Goal: Information Seeking & Learning: Learn about a topic

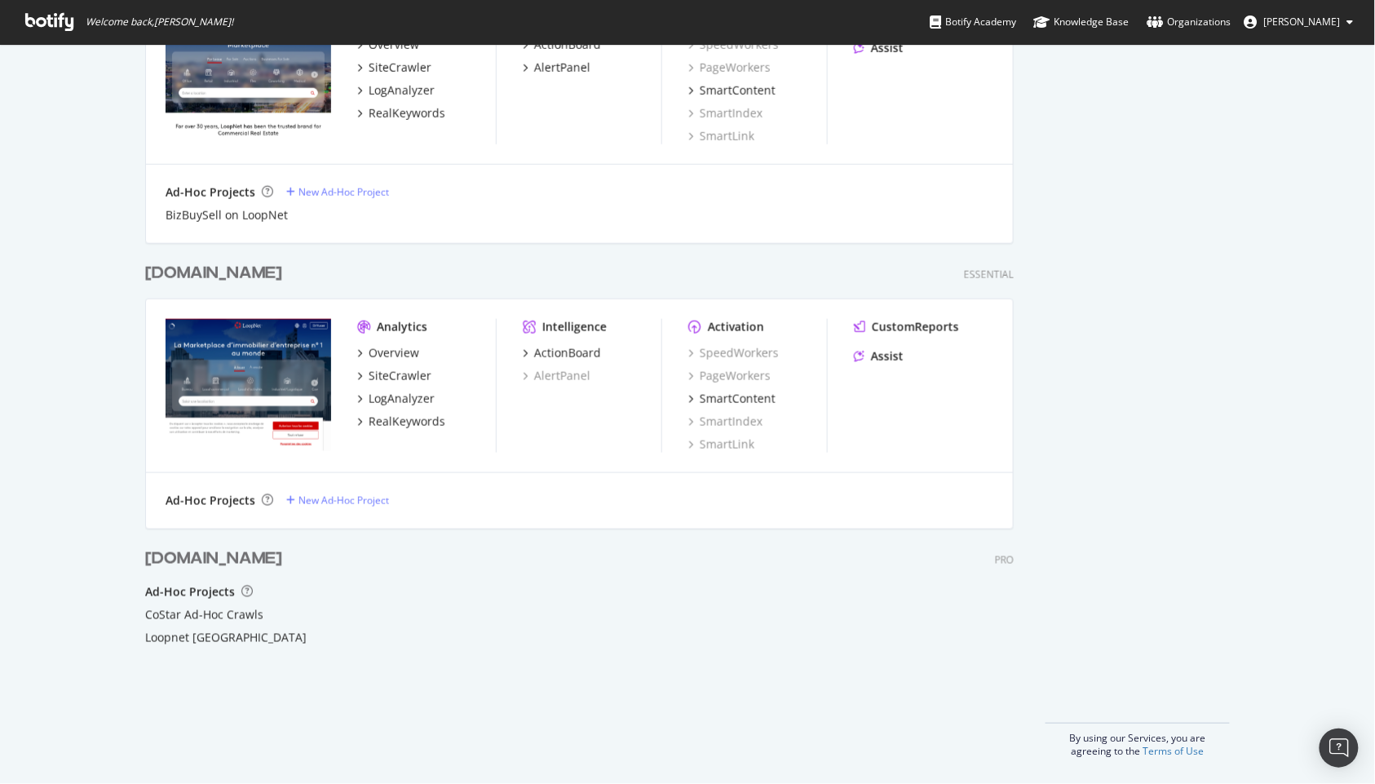
scroll to position [2338, 0]
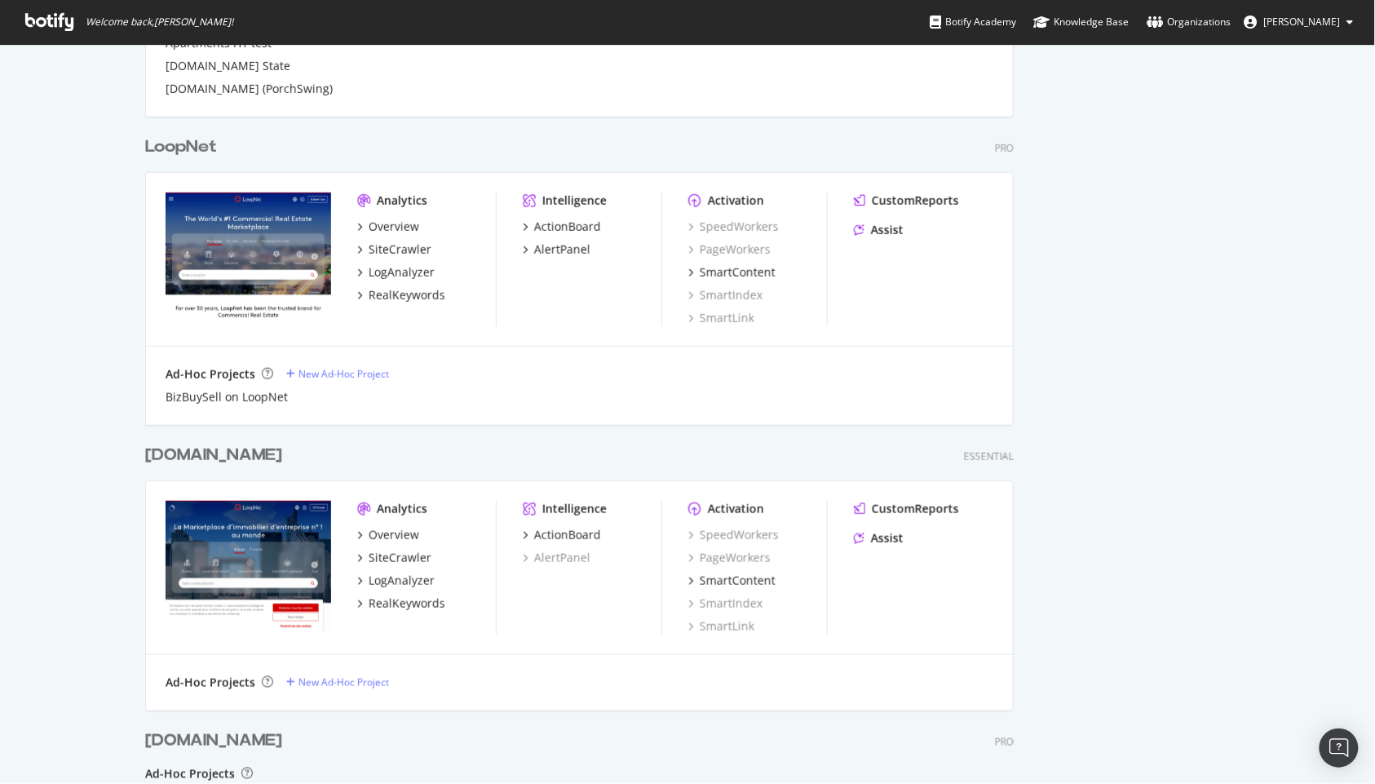
click at [172, 139] on div "LoopNet" at bounding box center [181, 147] width 72 height 24
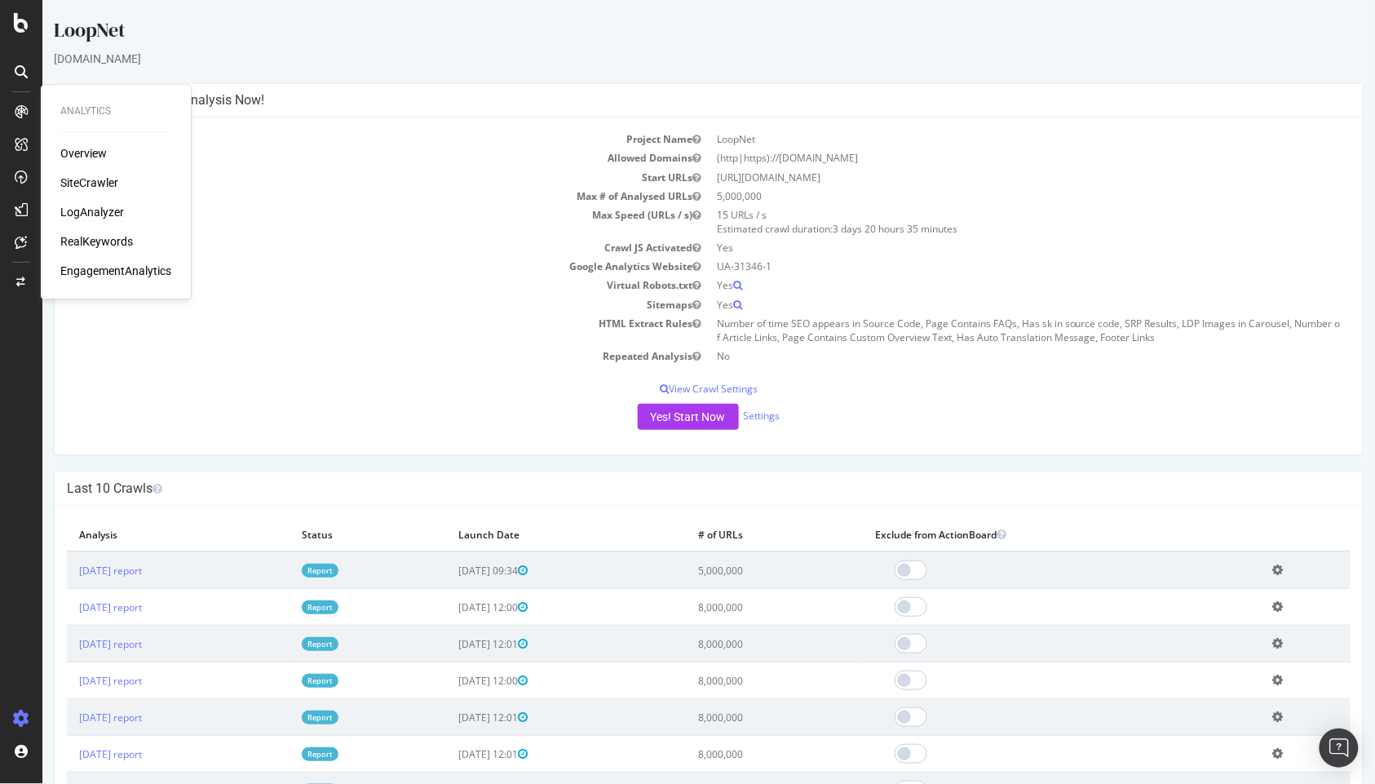
drag, startPoint x: 75, startPoint y: 216, endPoint x: 86, endPoint y: 214, distance: 11.5
click at [75, 216] on div "LogAnalyzer" at bounding box center [92, 213] width 64 height 16
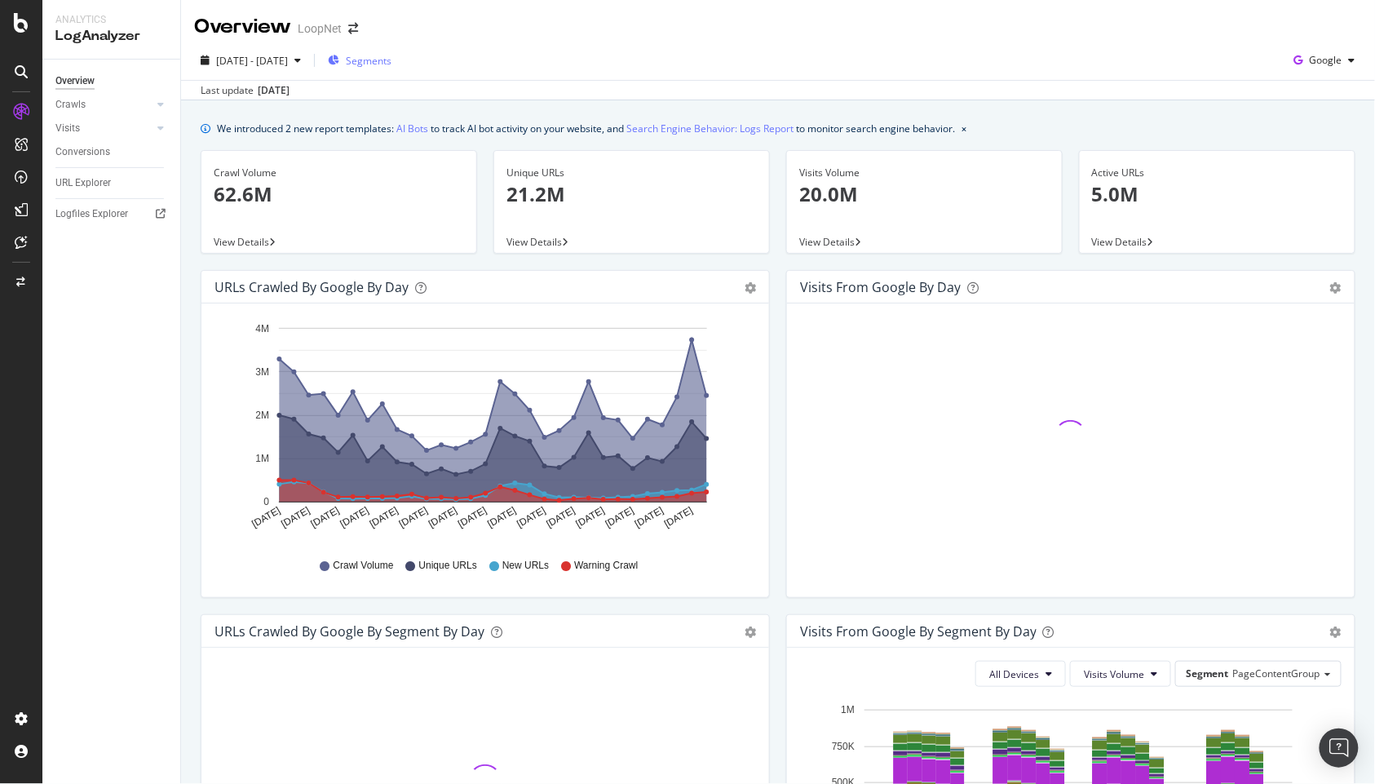
click at [391, 52] on div "Segments" at bounding box center [360, 60] width 64 height 24
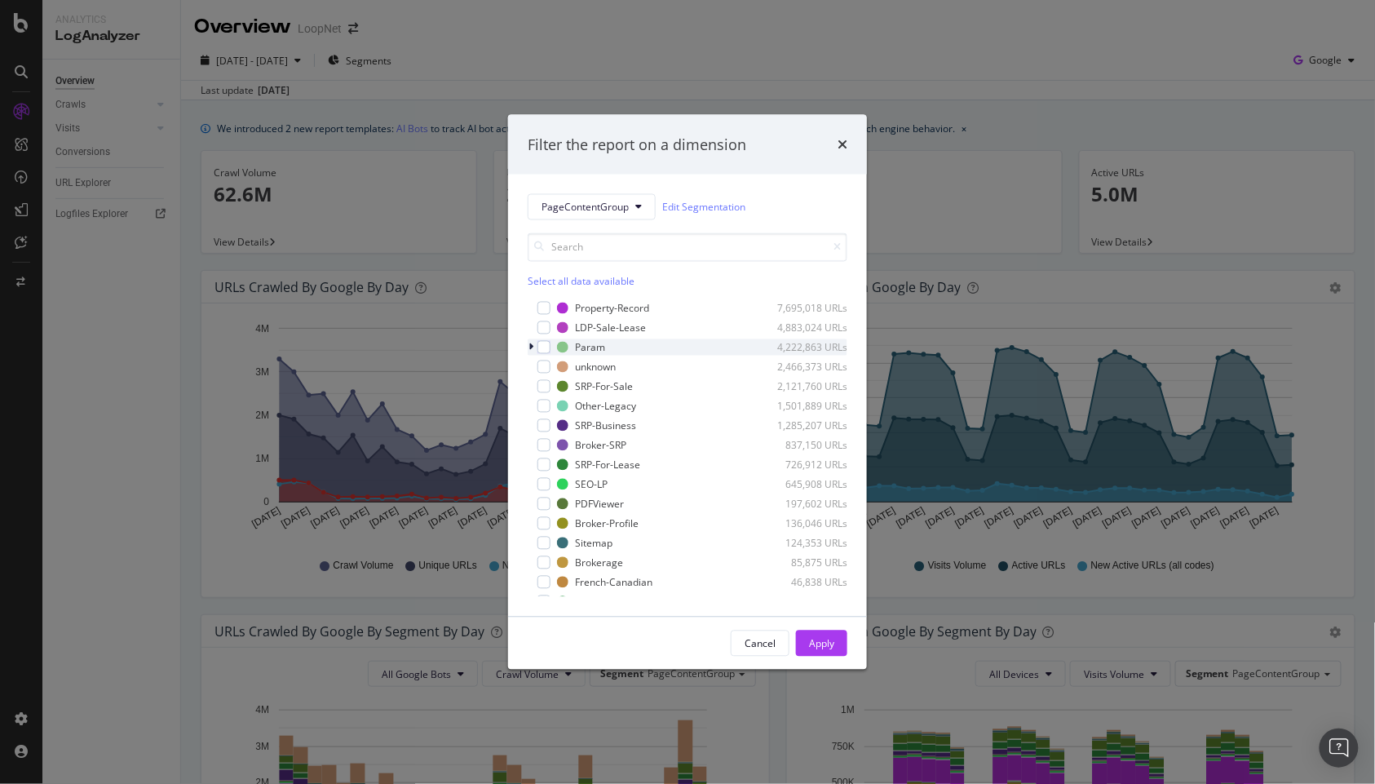
click at [528, 348] on icon "modal" at bounding box center [530, 347] width 5 height 10
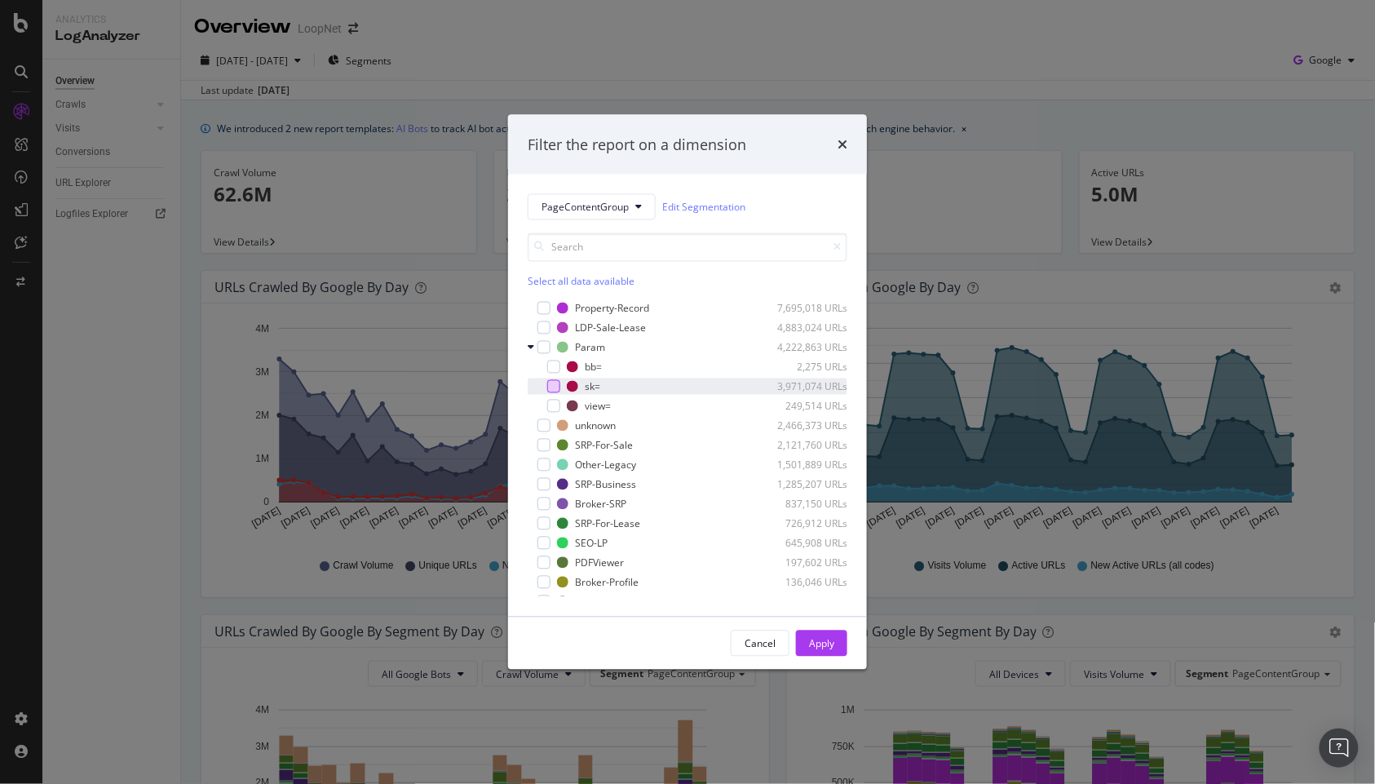
click at [553, 381] on div "modal" at bounding box center [553, 386] width 13 height 13
drag, startPoint x: 825, startPoint y: 653, endPoint x: 1012, endPoint y: 653, distance: 186.7
click at [832, 653] on div "Apply" at bounding box center [821, 643] width 25 height 24
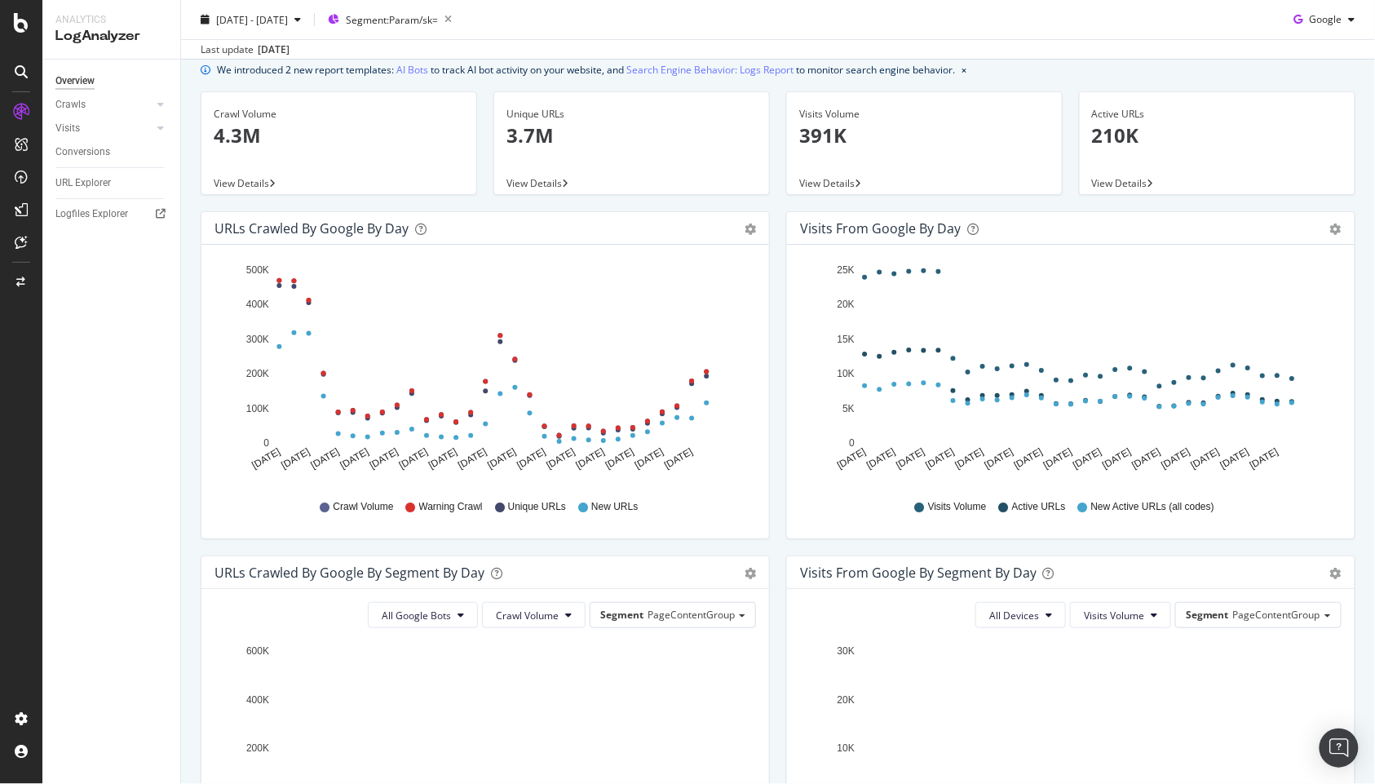
scroll to position [91, 0]
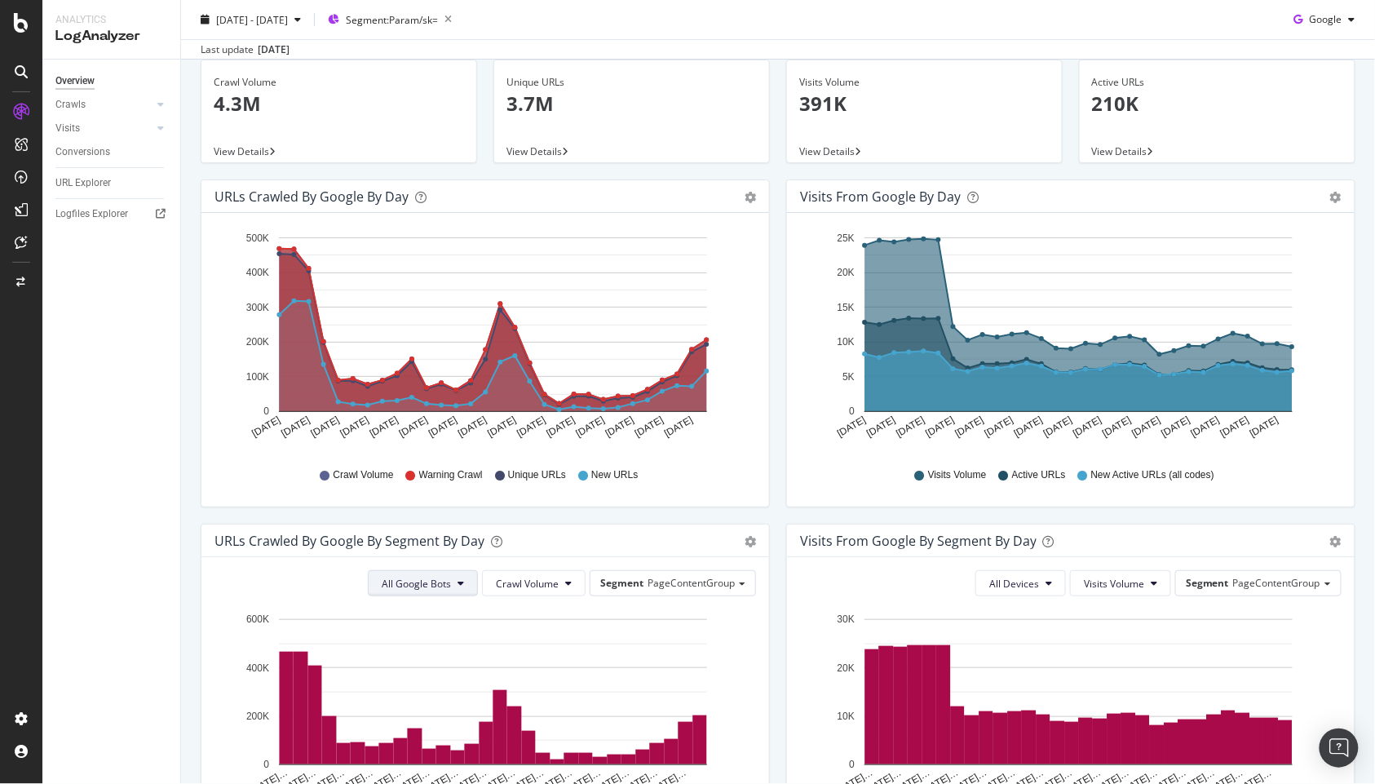
click at [448, 583] on button "All Google Bots" at bounding box center [423, 583] width 110 height 26
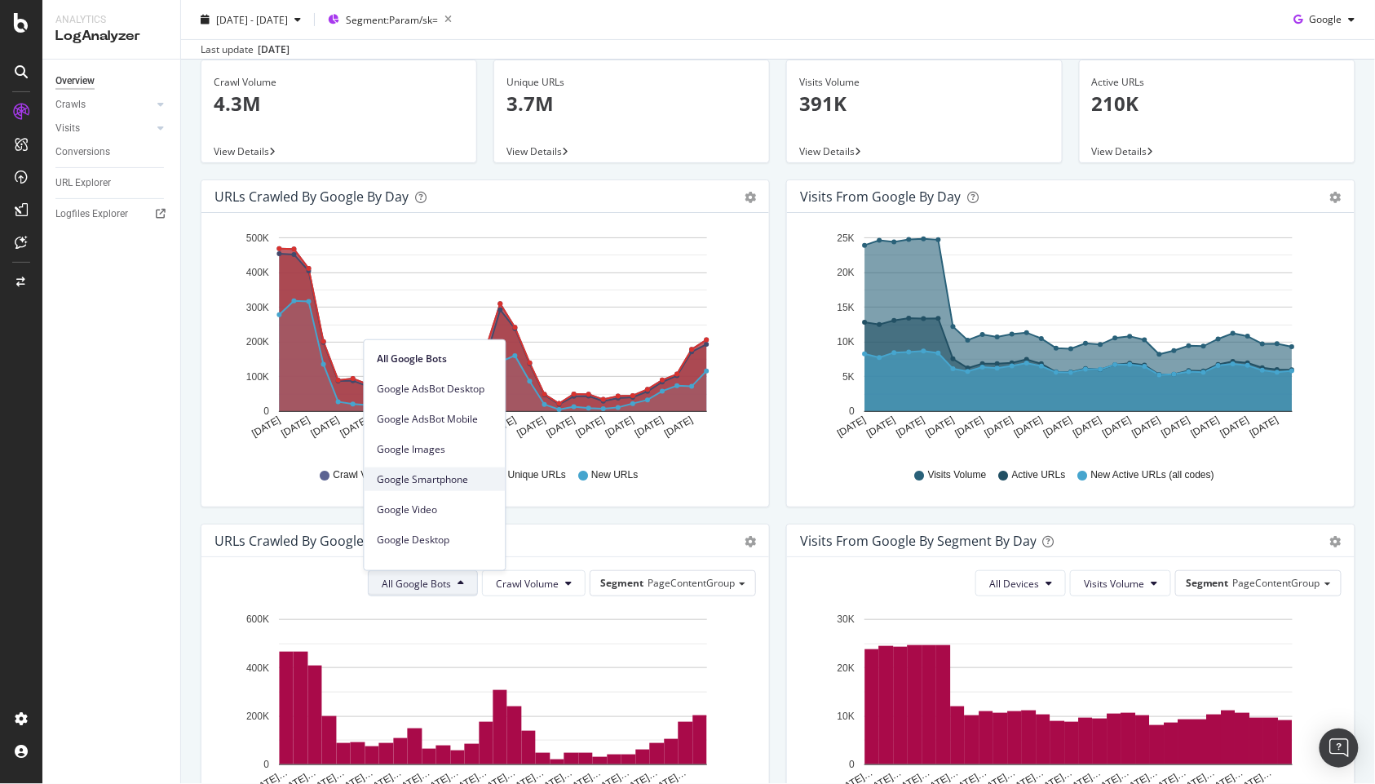
click at [465, 483] on span "Google Smartphone" at bounding box center [435, 478] width 115 height 15
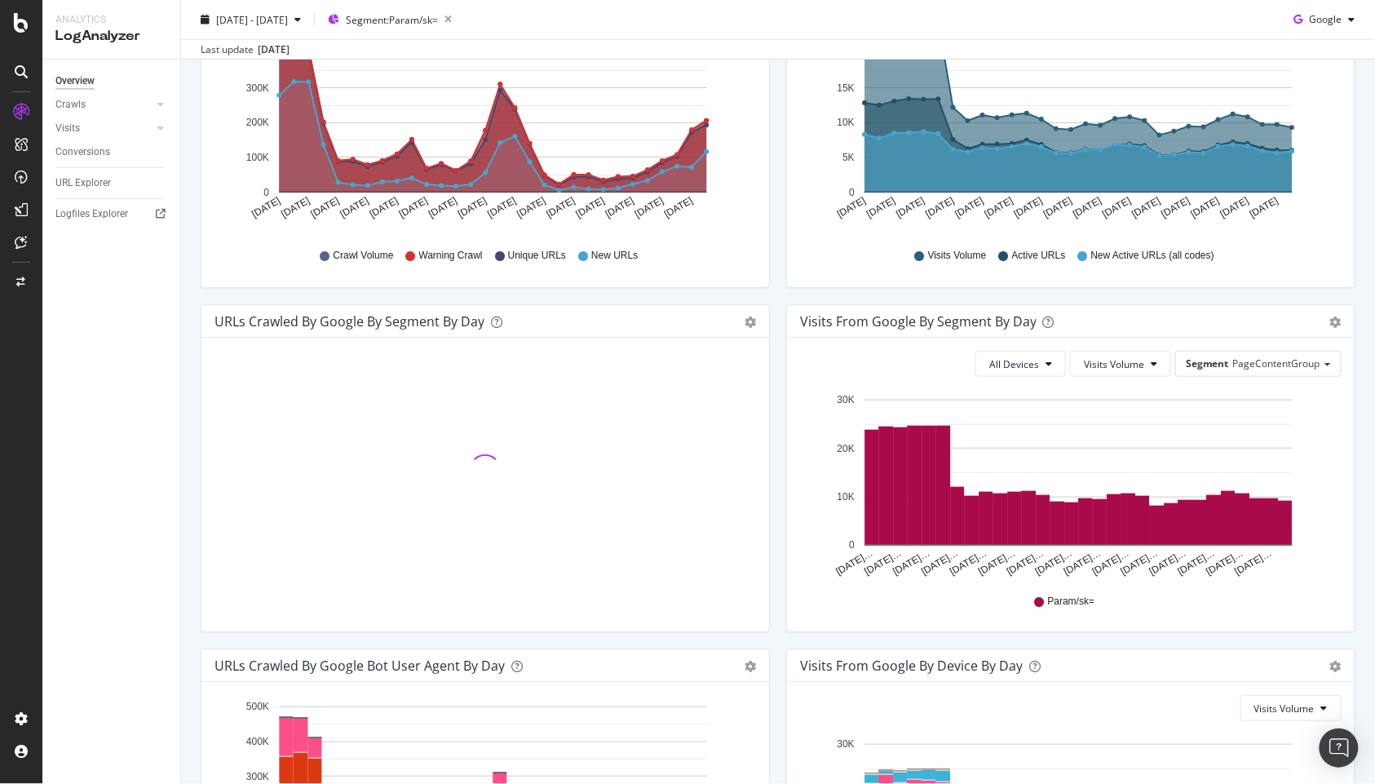
scroll to position [362, 0]
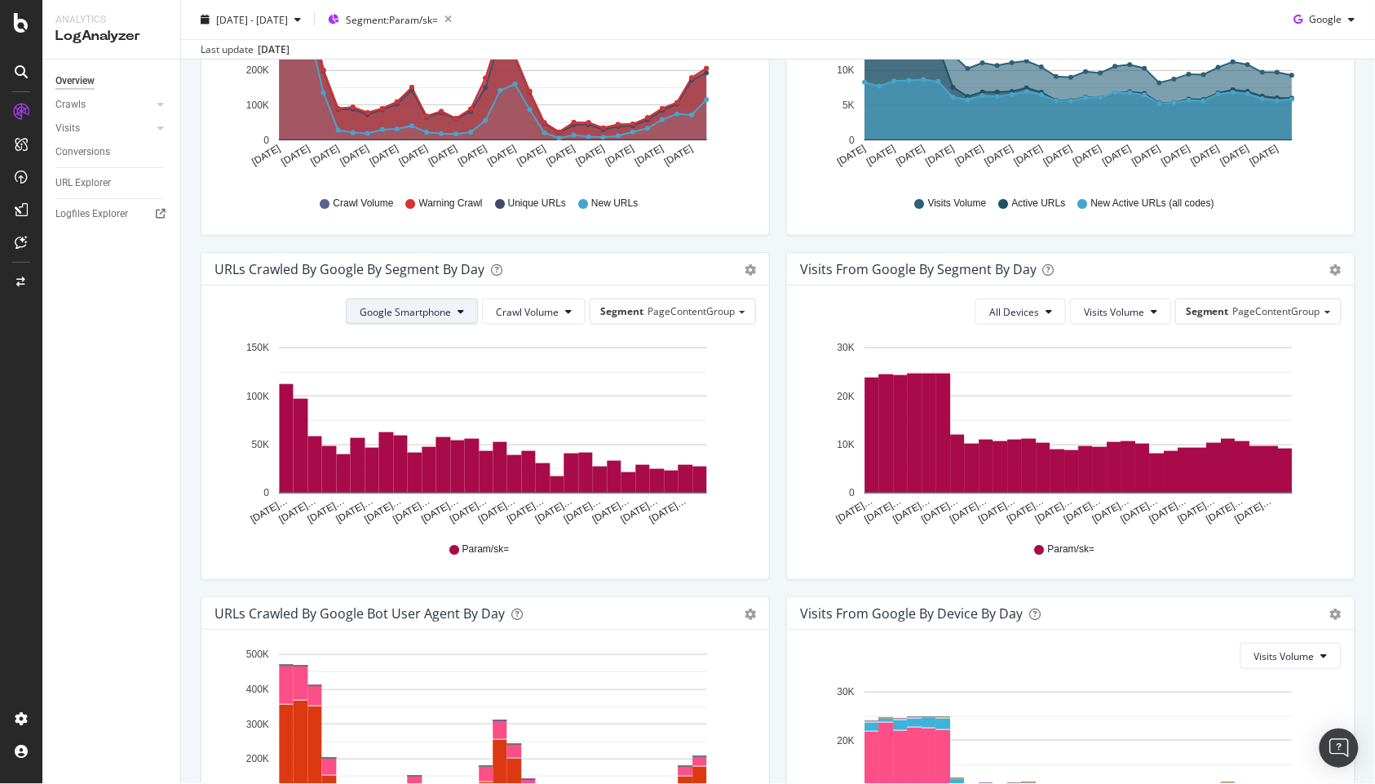
click at [436, 311] on span "Google Smartphone" at bounding box center [405, 312] width 91 height 14
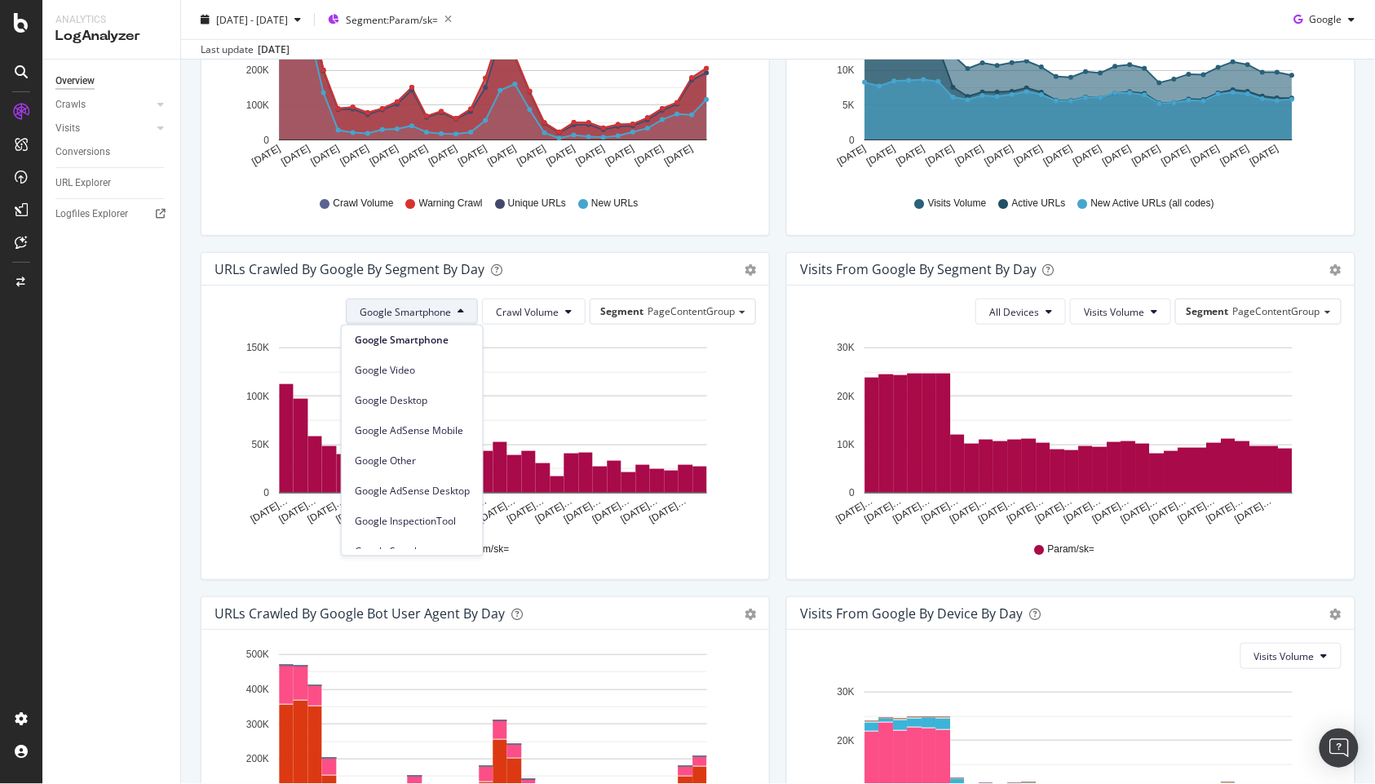
scroll to position [139, 0]
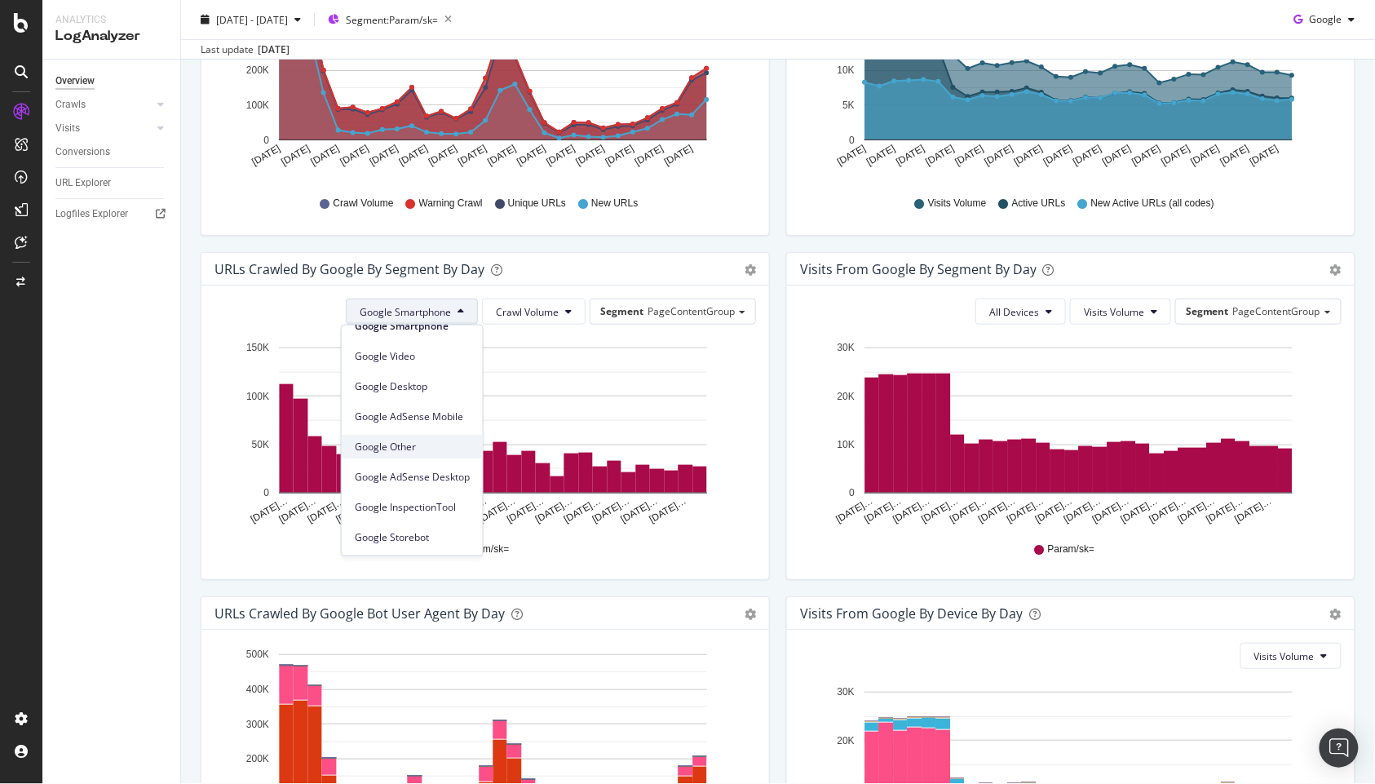
click at [410, 449] on span "Google Other" at bounding box center [412, 446] width 115 height 15
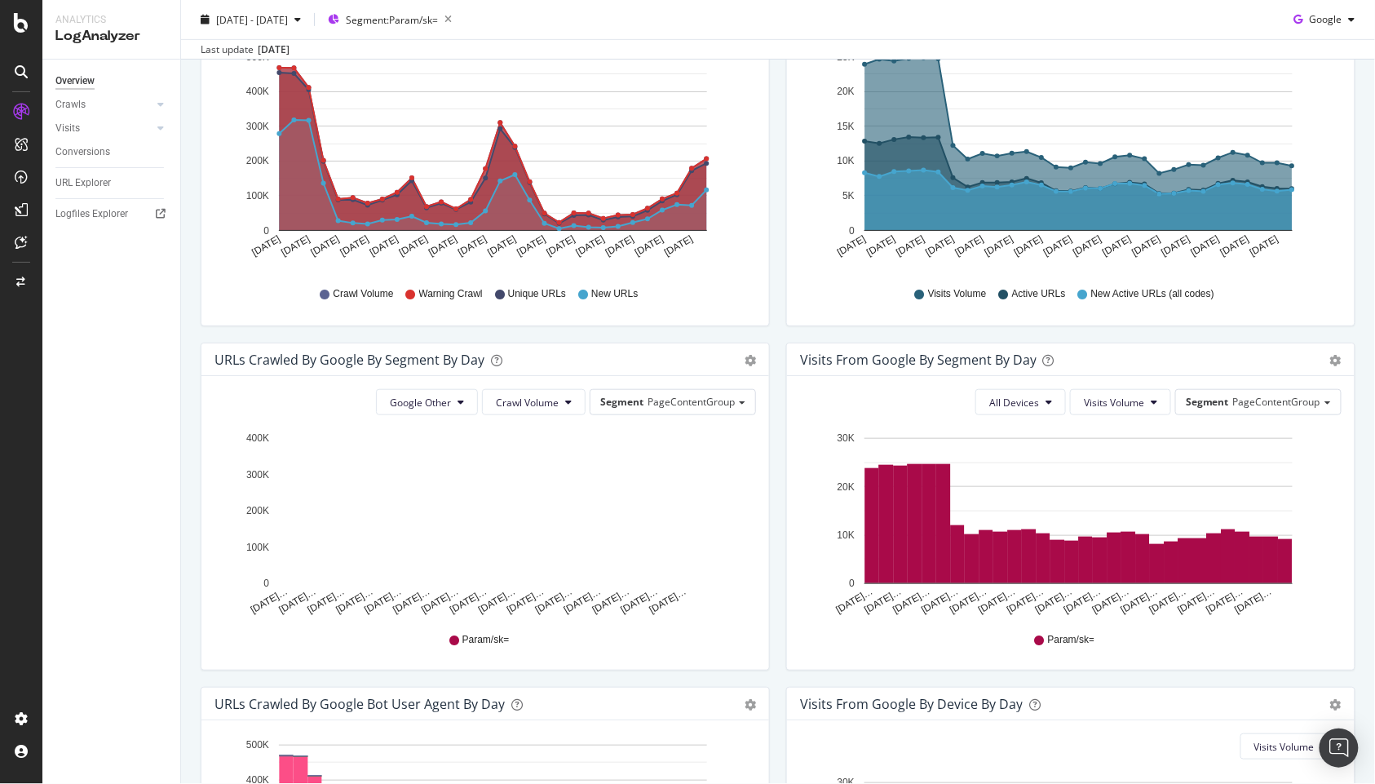
scroll to position [214, 0]
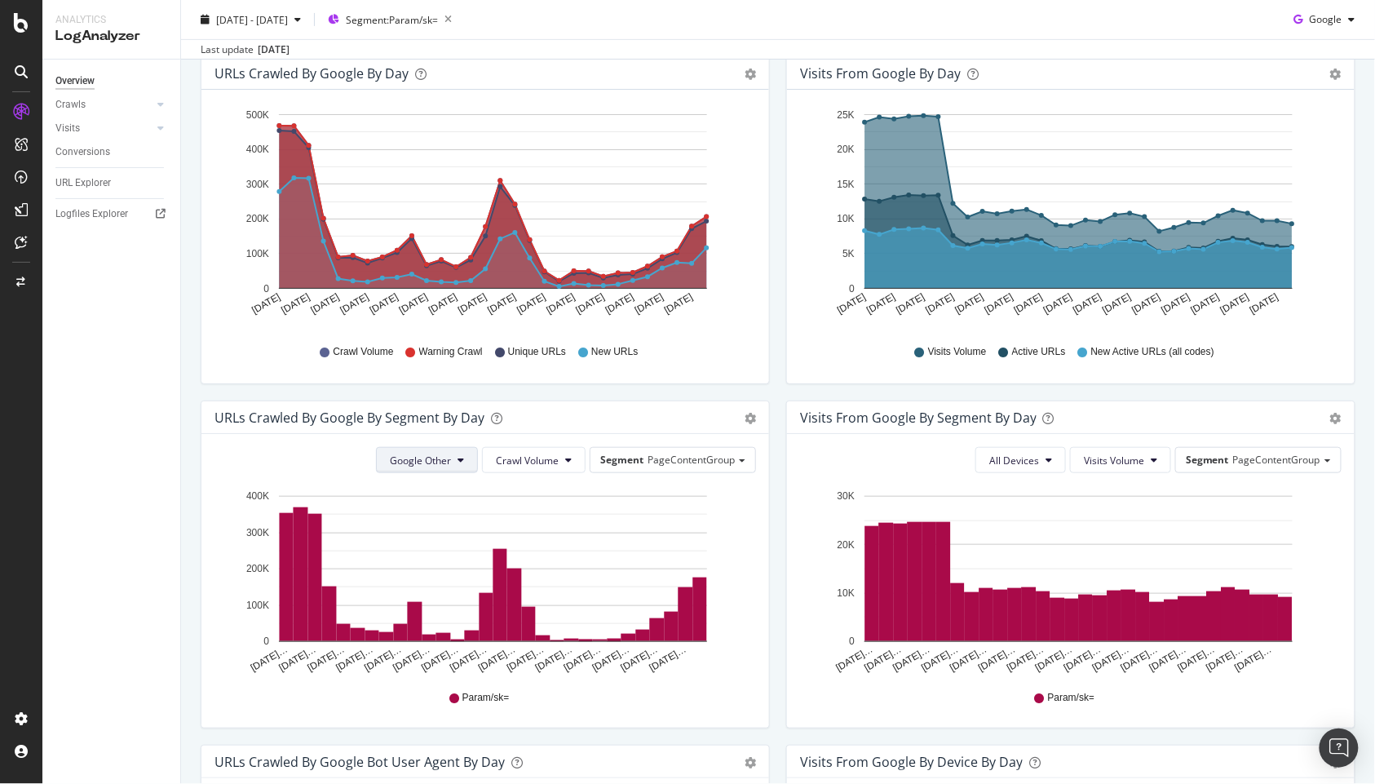
click at [406, 457] on span "Google Other" at bounding box center [420, 460] width 61 height 14
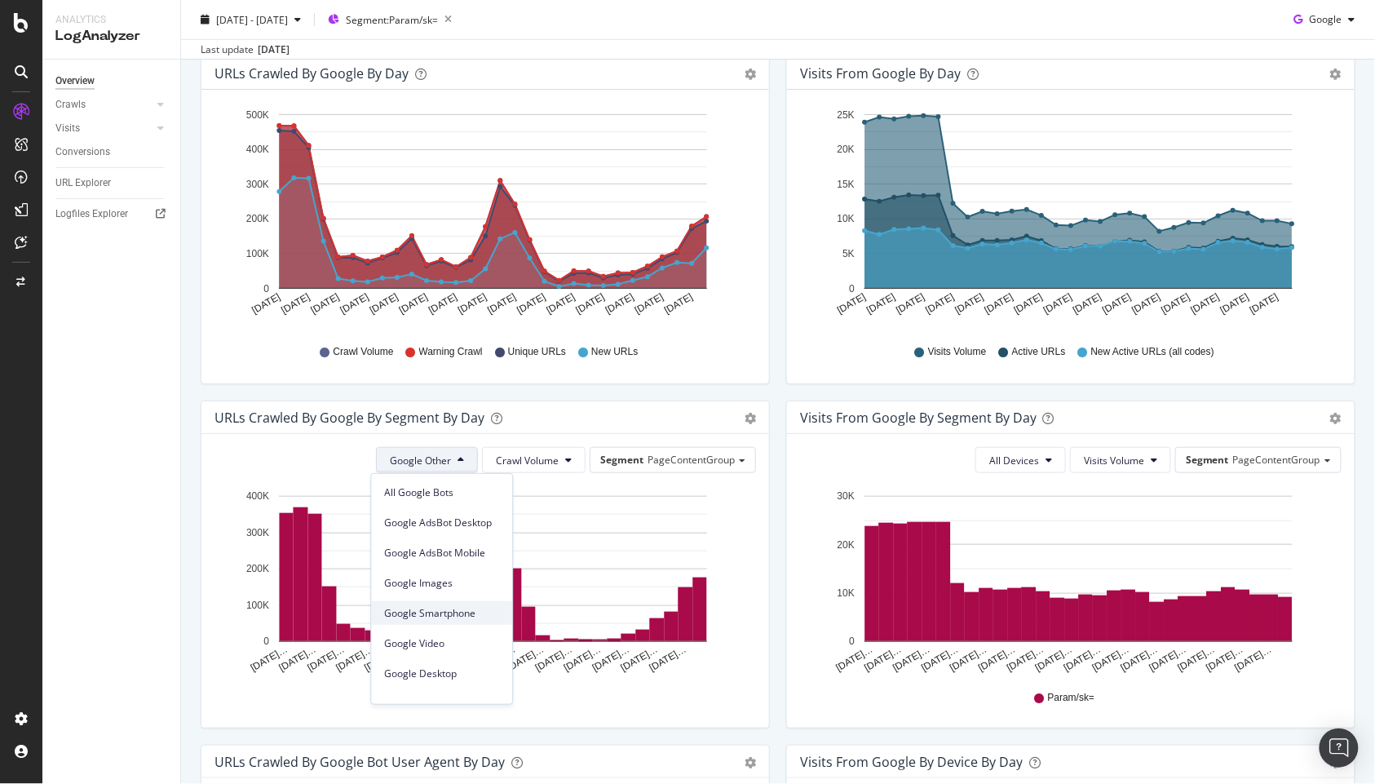
click at [450, 610] on span "Google Smartphone" at bounding box center [441, 613] width 115 height 15
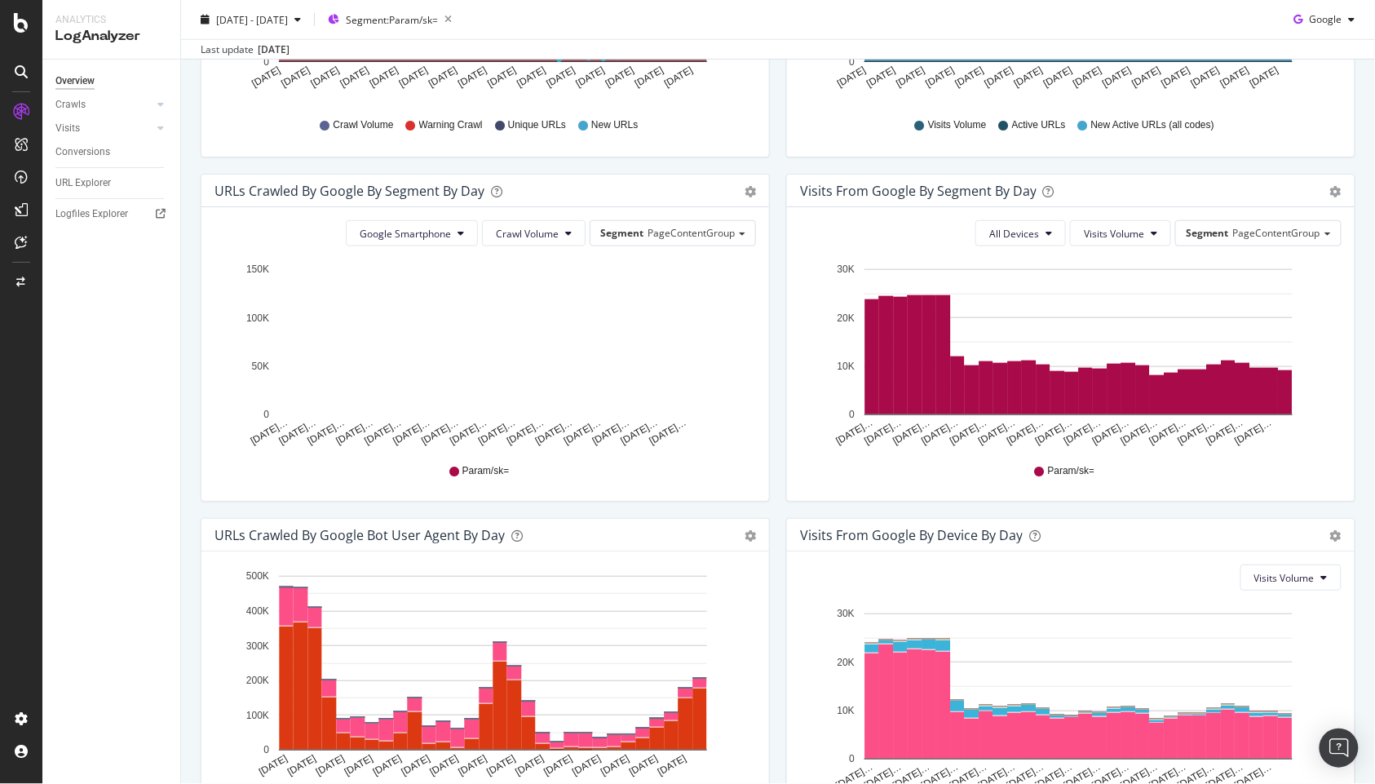
scroll to position [576, 0]
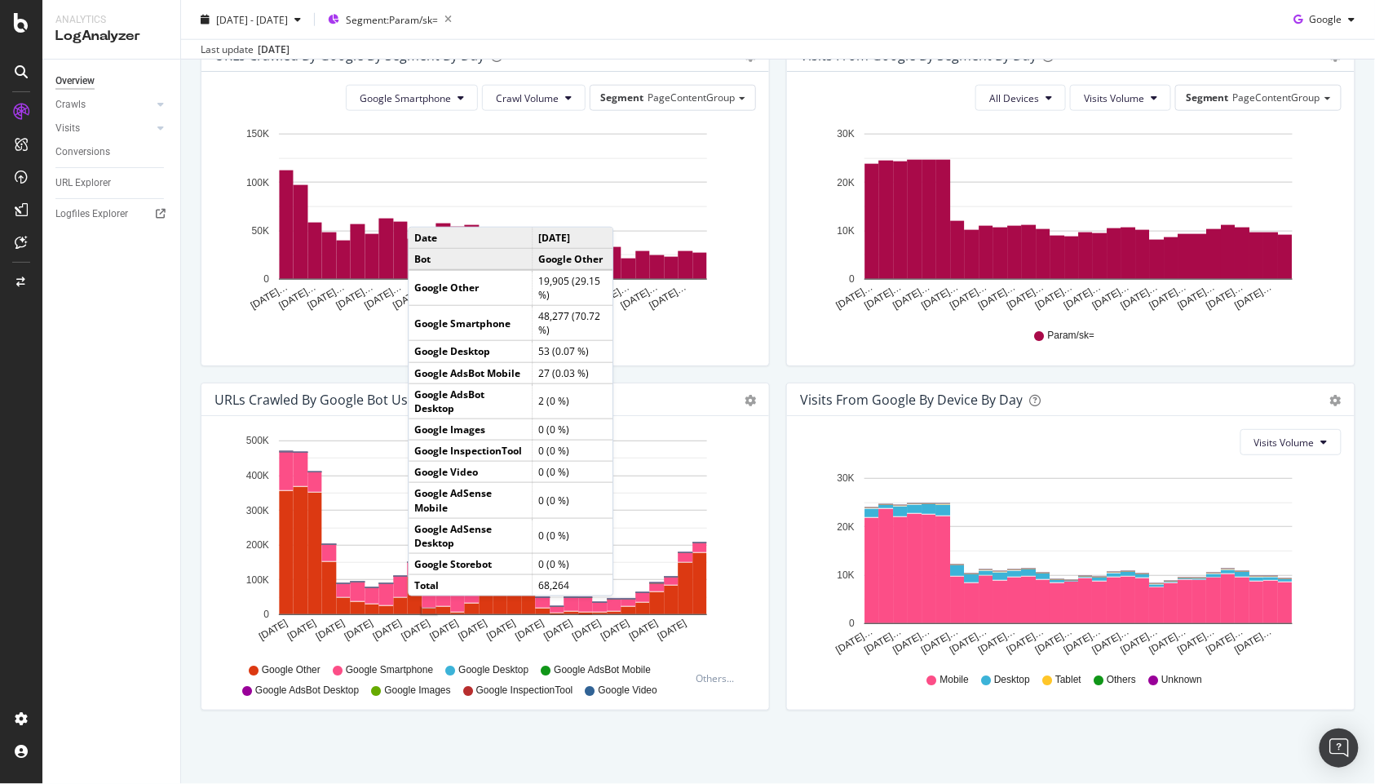
click at [1152, 779] on div "We introduced 2 new report templates: AI Bots to track AI bot activity on your …" at bounding box center [778, 154] width 1194 height 1259
